Goal: Transaction & Acquisition: Purchase product/service

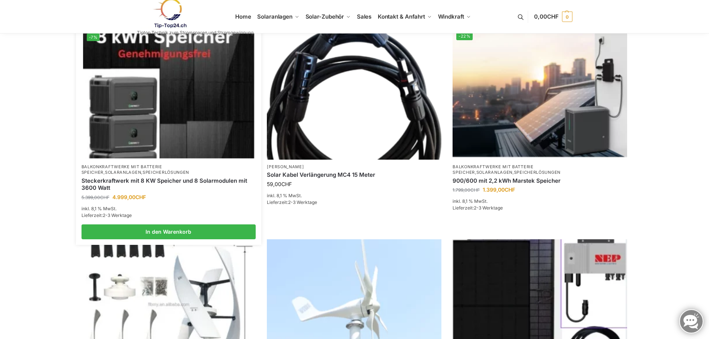
scroll to position [248, 0]
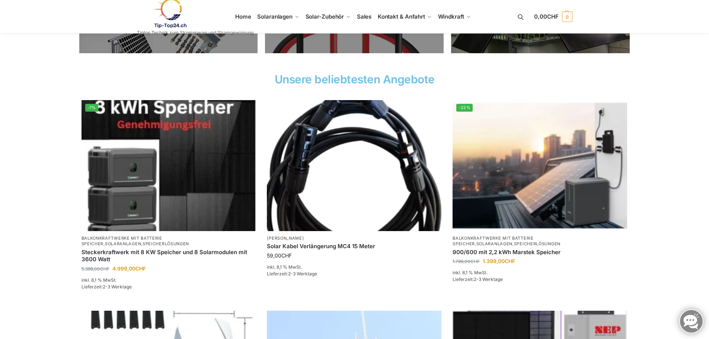
drag, startPoint x: 181, startPoint y: 126, endPoint x: 30, endPoint y: 192, distance: 165.3
click at [30, 192] on section "-7% Balkonkraftwerke mit Batterie Speicher , Solaranlagen , Speicherlösungen St…" at bounding box center [354, 304] width 709 height 420
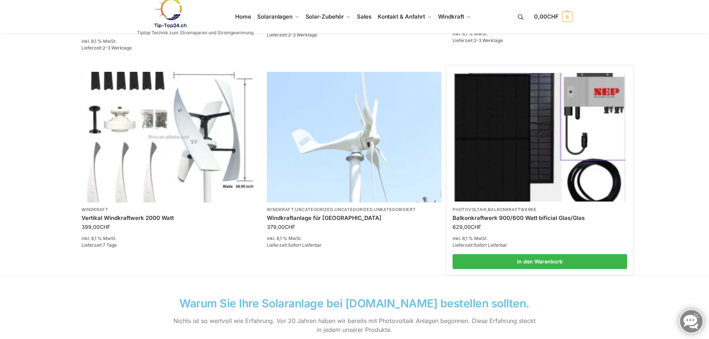
scroll to position [496, 0]
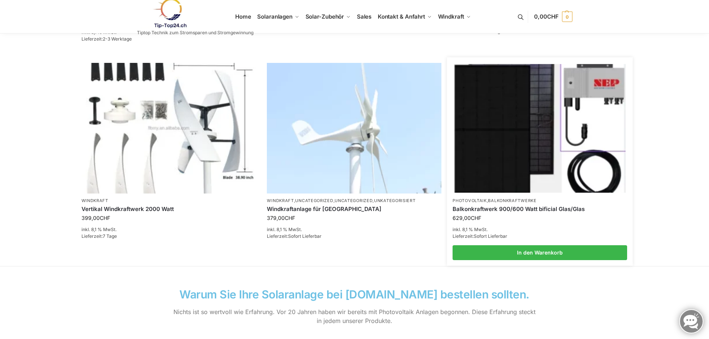
click at [541, 144] on img at bounding box center [540, 128] width 171 height 128
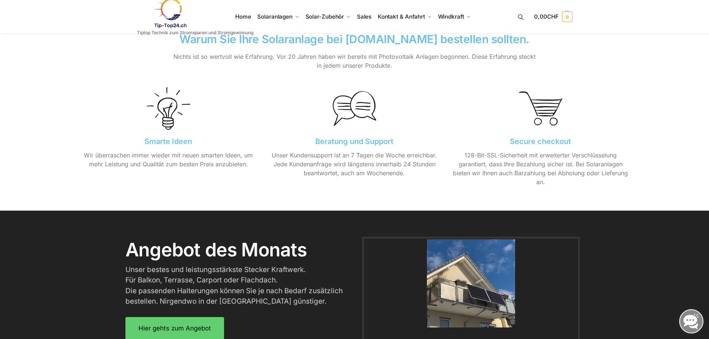
scroll to position [683, 0]
